Goal: Information Seeking & Learning: Find contact information

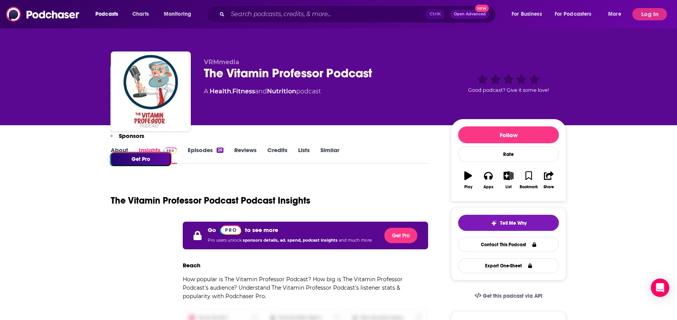
scroll to position [169, 0]
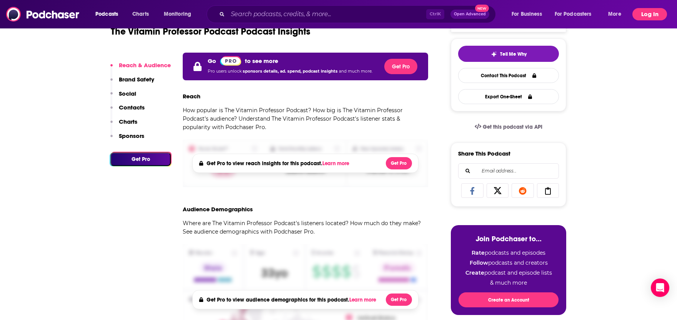
click at [644, 17] on button "Log In" at bounding box center [649, 14] width 35 height 12
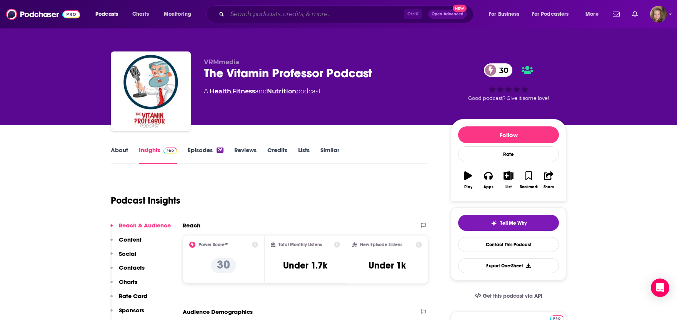
click at [298, 14] on input "Search podcasts, credits, & more..." at bounding box center [315, 14] width 176 height 12
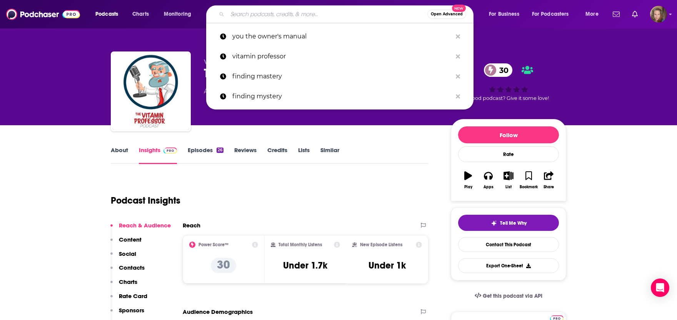
paste input "Retail. Tech. Media. Leadership"
type input "Retail. Tech. Media. Leadership"
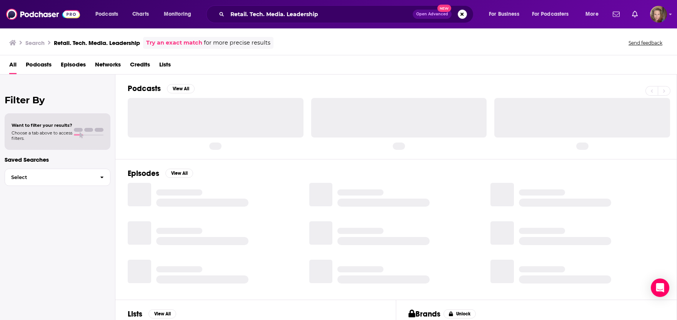
click at [145, 88] on h2 "Podcasts" at bounding box center [144, 89] width 33 height 10
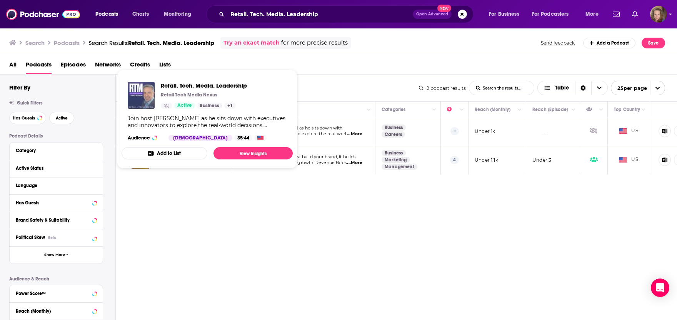
click at [142, 98] on img "Retail. Tech. Media. Leadership" at bounding box center [141, 95] width 27 height 27
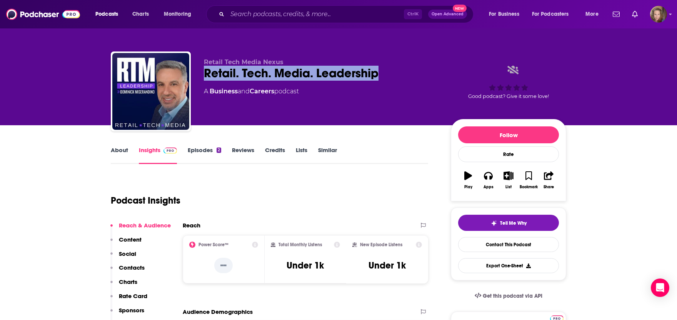
drag, startPoint x: 384, startPoint y: 74, endPoint x: 205, endPoint y: 75, distance: 179.1
click at [205, 75] on div "Retail. Tech. Media. Leadership" at bounding box center [321, 73] width 235 height 15
copy h2 "Retail. Tech. Media. Leadership"
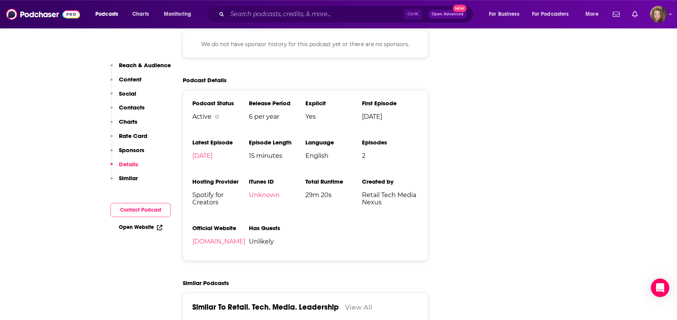
scroll to position [930, 0]
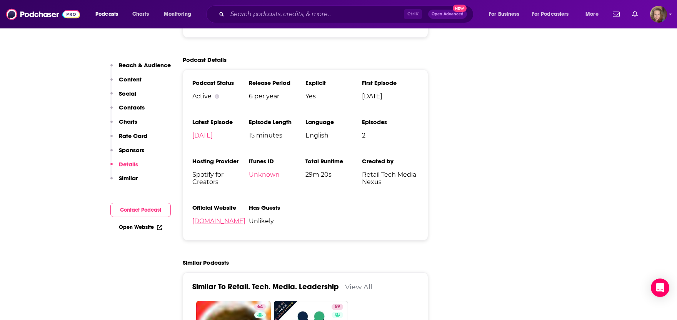
click at [245, 220] on link "[DOMAIN_NAME]" at bounding box center [218, 221] width 53 height 7
